Goal: Information Seeking & Learning: Find specific fact

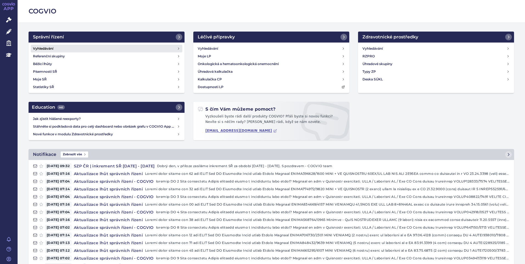
click at [39, 49] on h4 "Vyhledávání" at bounding box center [43, 48] width 20 height 5
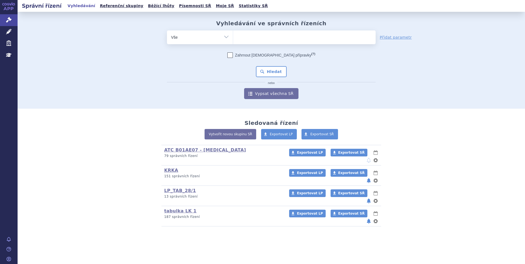
click at [267, 35] on ul at bounding box center [304, 36] width 143 height 12
click at [233, 35] on select at bounding box center [233, 37] width 0 height 14
paste input "SUKLS273924/2024"
type input "SUKLS273924/2024"
select select "SUKLS273924/2024"
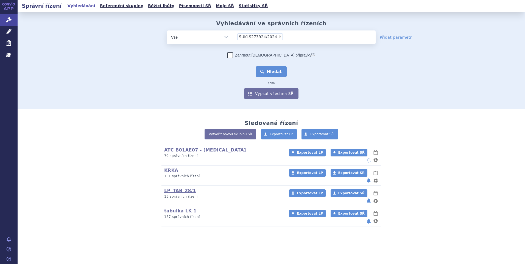
click at [271, 70] on button "Hledat" at bounding box center [271, 71] width 31 height 11
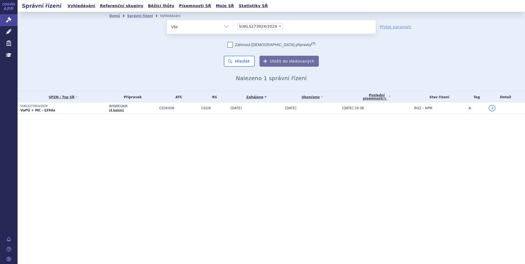
click at [124, 107] on span "WINREVAIR" at bounding box center [133, 106] width 48 height 4
